Goal: Navigation & Orientation: Understand site structure

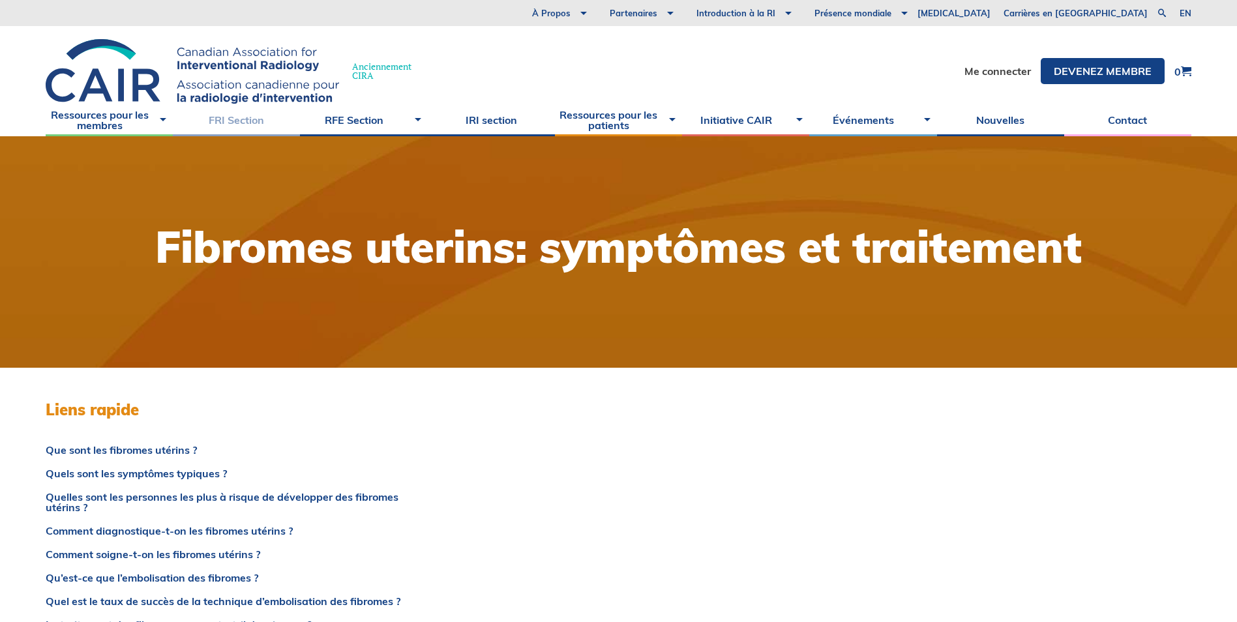
click at [226, 122] on link "FRI Section" at bounding box center [236, 120] width 127 height 33
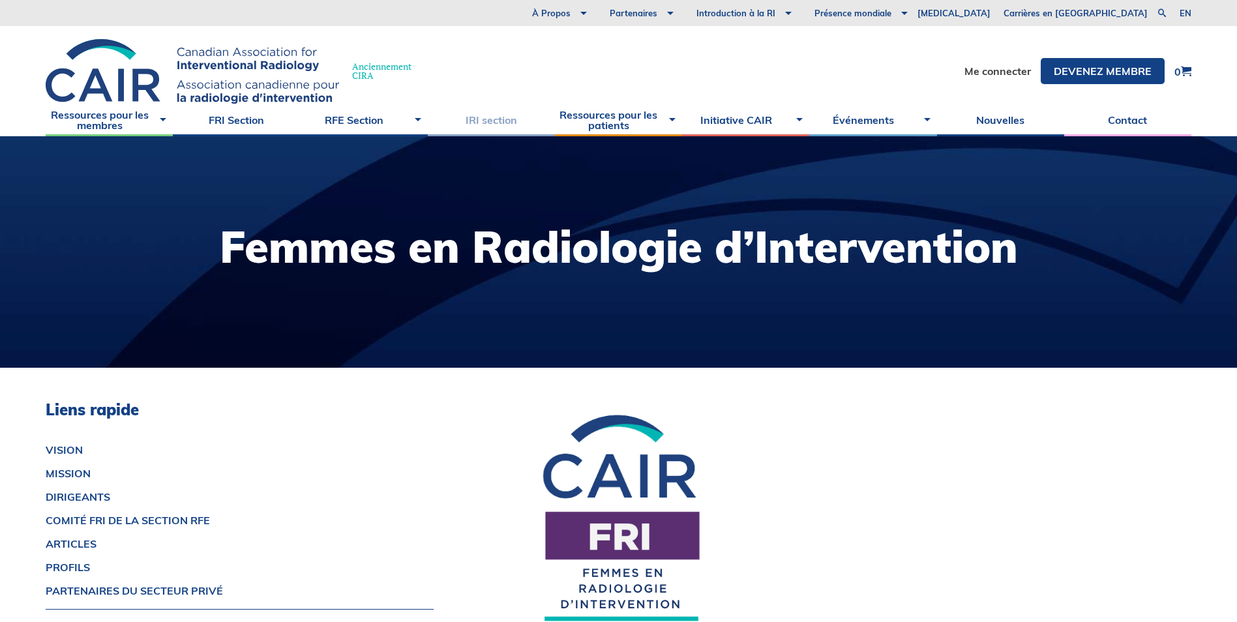
click at [502, 123] on link "IRI section" at bounding box center [491, 120] width 127 height 33
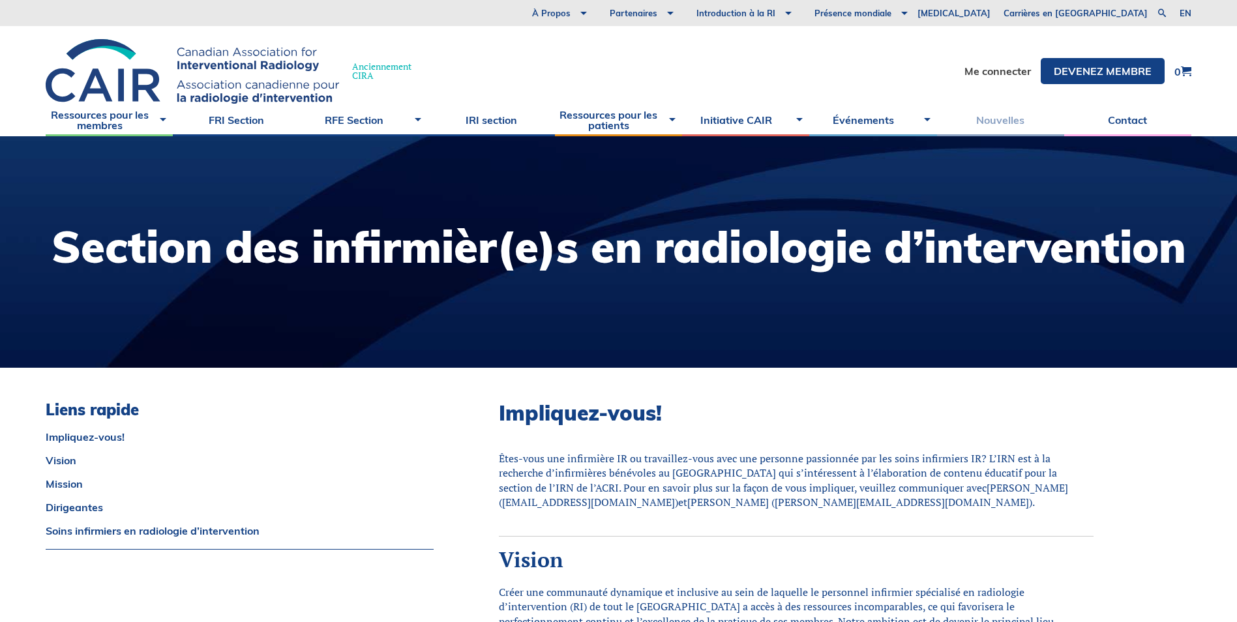
click at [992, 127] on link "Nouvelles" at bounding box center [1000, 120] width 127 height 33
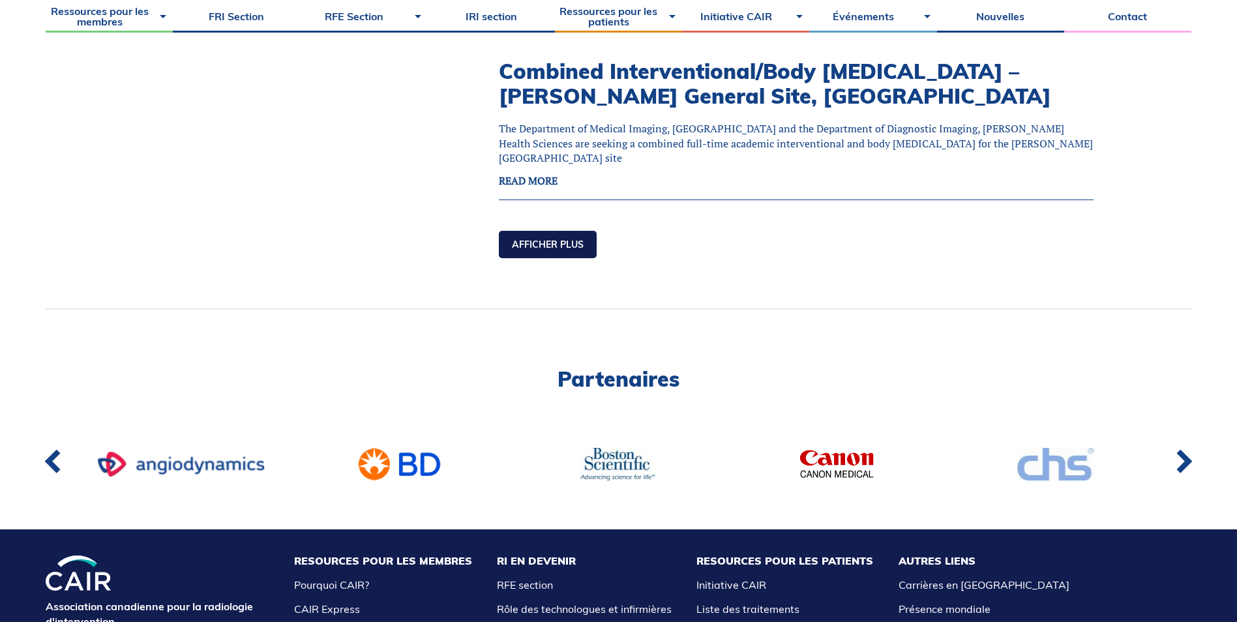
scroll to position [1809, 0]
